Goal: Task Accomplishment & Management: Manage account settings

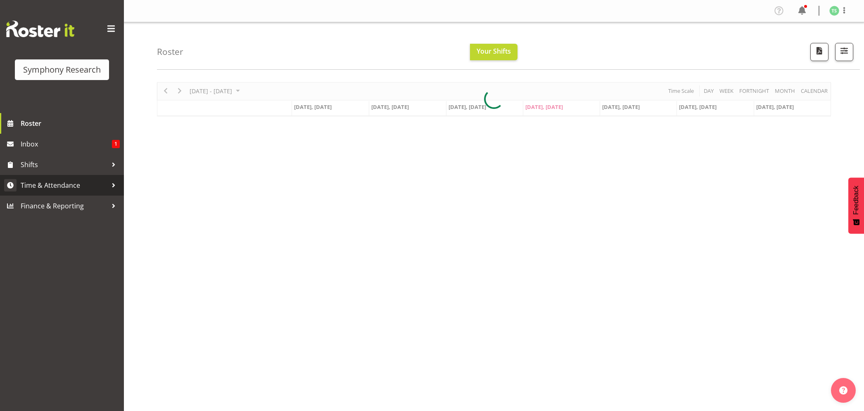
click at [24, 186] on span "Time & Attendance" at bounding box center [64, 185] width 87 height 12
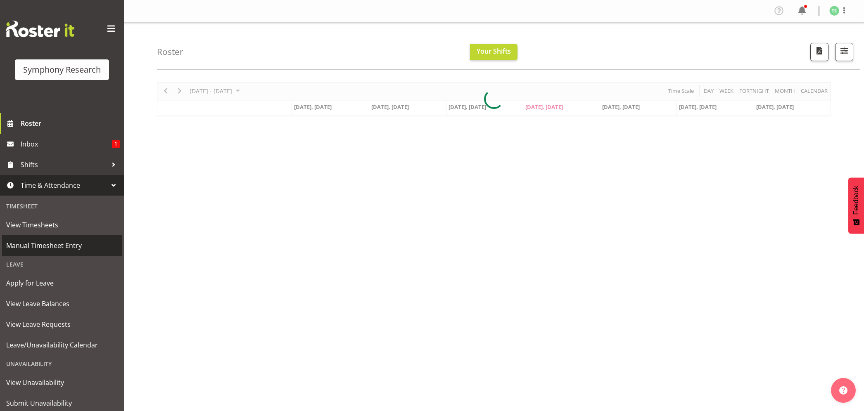
click at [45, 244] on span "Manual Timesheet Entry" at bounding box center [61, 245] width 111 height 12
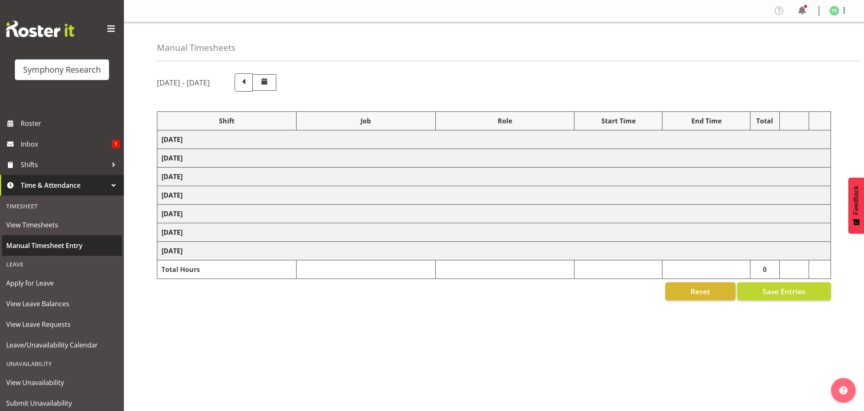
select select "26078"
select select "10587"
select select "47"
select select "26078"
select select "10587"
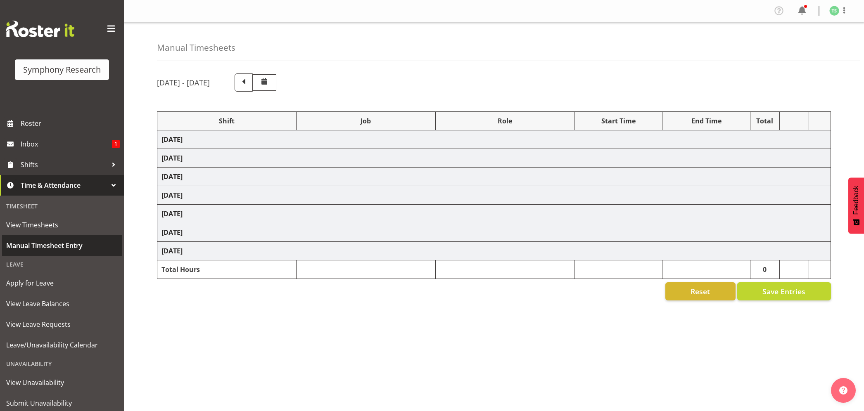
select select "47"
select select "48116"
select select "10587"
select select "47"
select select "56692"
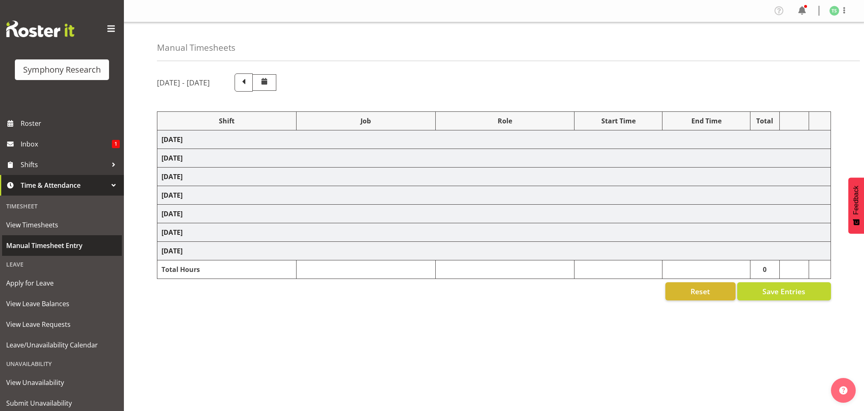
select select "10499"
select select "47"
select select "56692"
select select "10499"
select select "47"
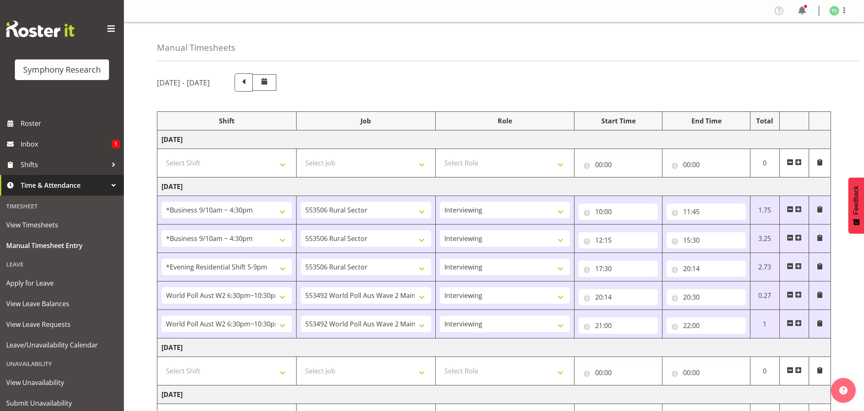
scroll to position [25, 0]
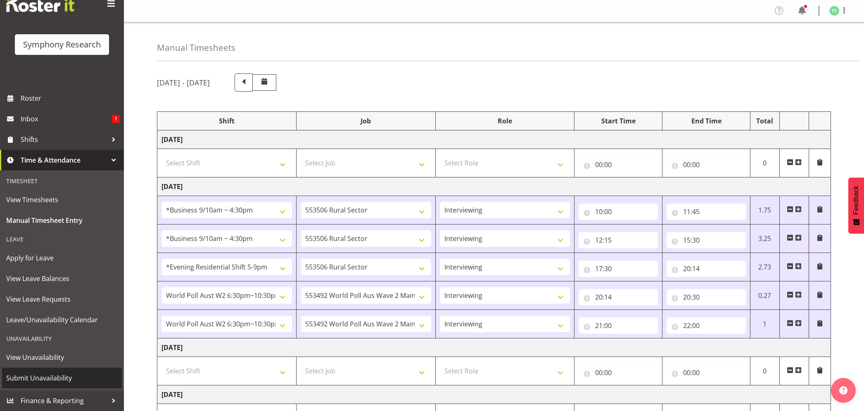
click at [55, 377] on span "Submit Unavailability" at bounding box center [61, 378] width 111 height 12
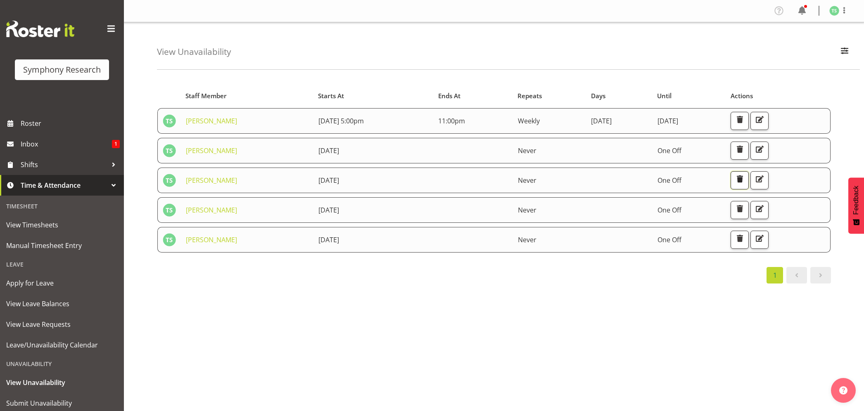
click at [741, 185] on span "button" at bounding box center [739, 180] width 3 height 12
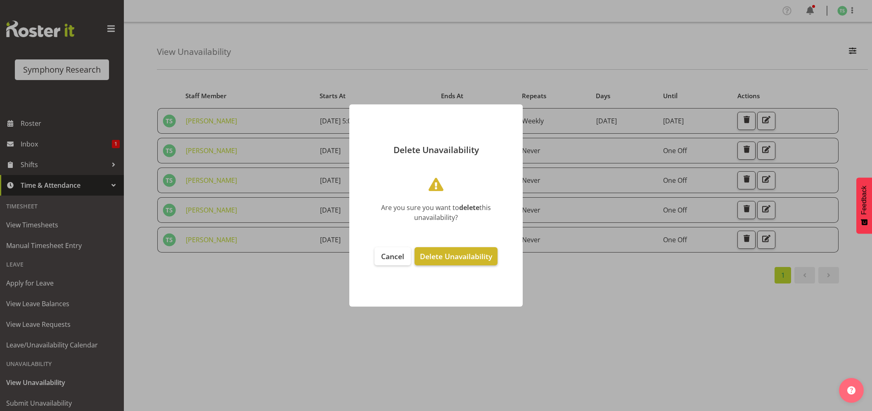
drag, startPoint x: 455, startPoint y: 265, endPoint x: 456, endPoint y: 260, distance: 5.4
click at [455, 264] on button "Delete Unavailability" at bounding box center [456, 256] width 83 height 18
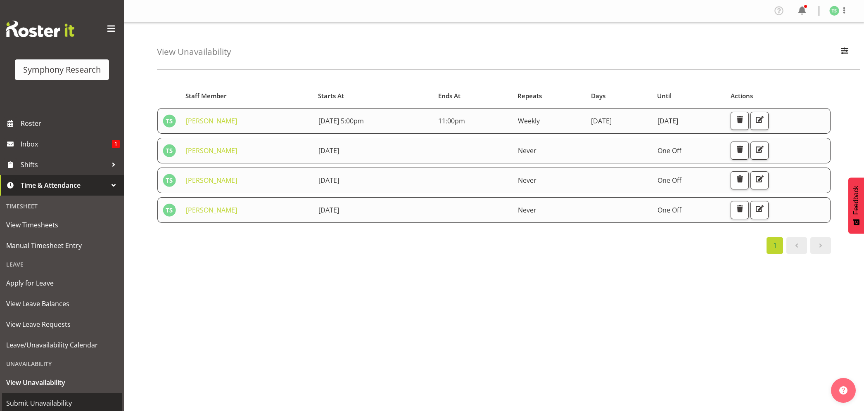
click at [43, 397] on span "Submit Unavailability" at bounding box center [61, 403] width 111 height 12
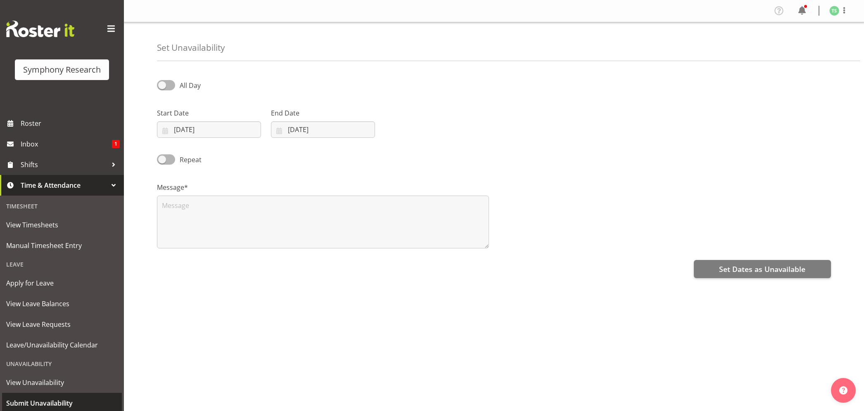
select select "8"
select select "2025"
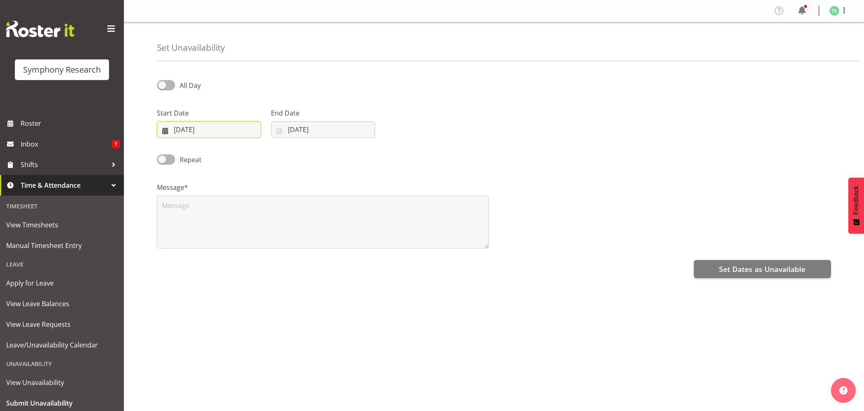
click at [199, 134] on input "11/09/2025" at bounding box center [209, 129] width 104 height 17
click at [255, 231] on span "19" at bounding box center [256, 228] width 7 height 8
type input "19/09/2025"
click at [316, 139] on div "End Date 11/09/2025 January February March April May June July August September…" at bounding box center [323, 120] width 114 height 46
click at [317, 131] on input "11/09/2025" at bounding box center [323, 129] width 104 height 17
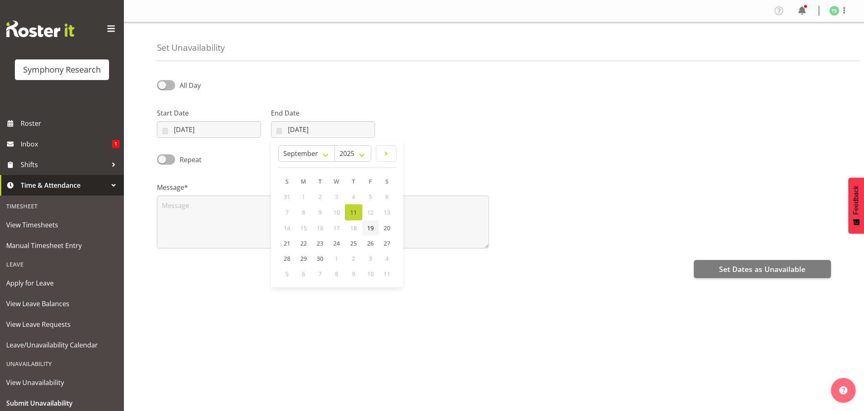
click at [368, 227] on span "19" at bounding box center [370, 228] width 7 height 8
type input "19/09/2025"
click at [340, 225] on textarea at bounding box center [323, 222] width 332 height 53
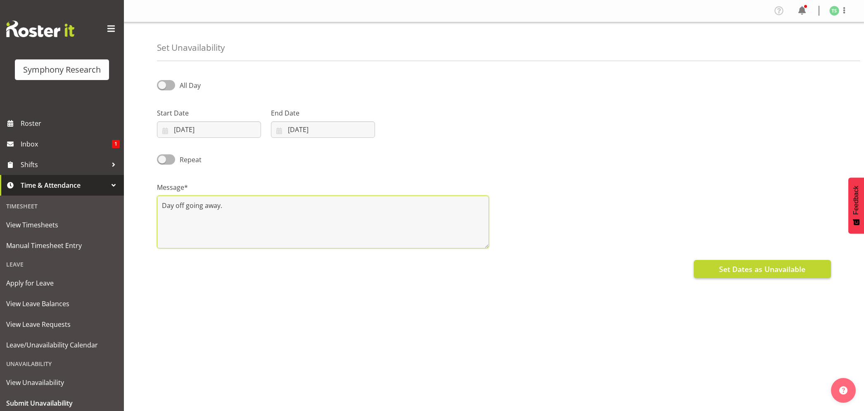
type textarea "Day off going away."
click at [728, 268] on span "Set Dates as Unavailable" at bounding box center [762, 269] width 86 height 11
